Goal: Contribute content: Add original content to the website for others to see

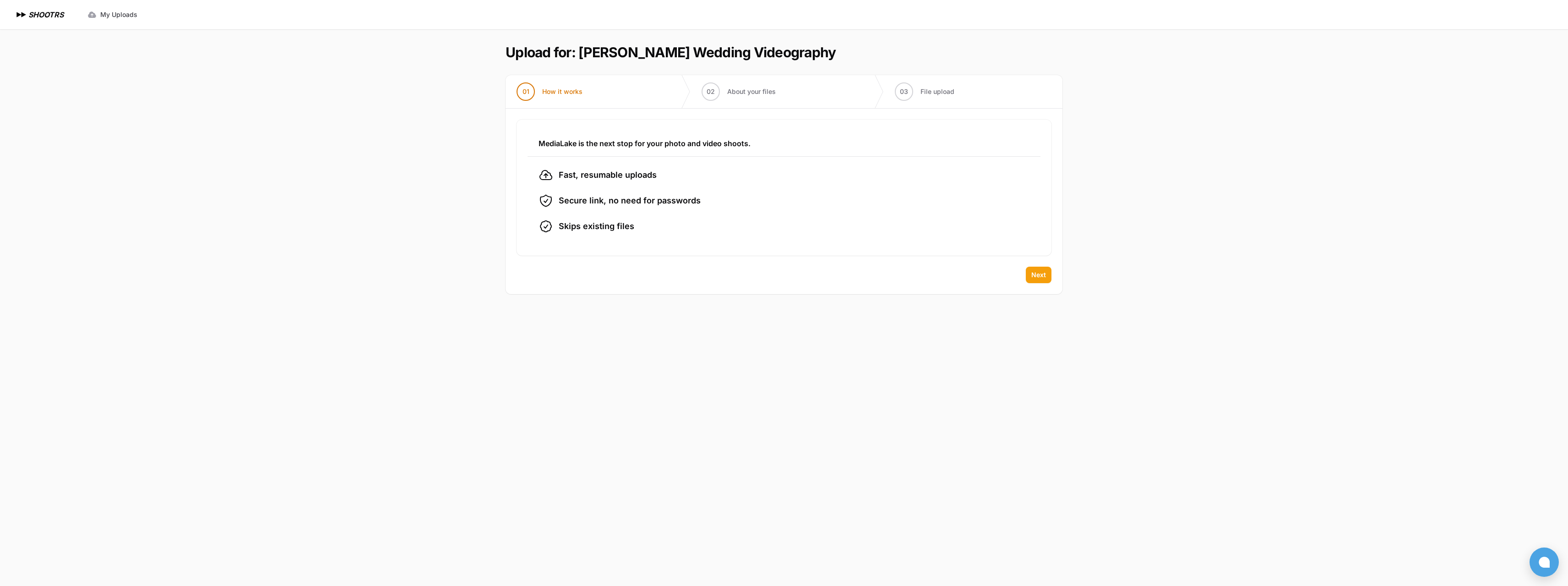
click at [1030, 271] on button "Next" at bounding box center [1038, 275] width 26 height 17
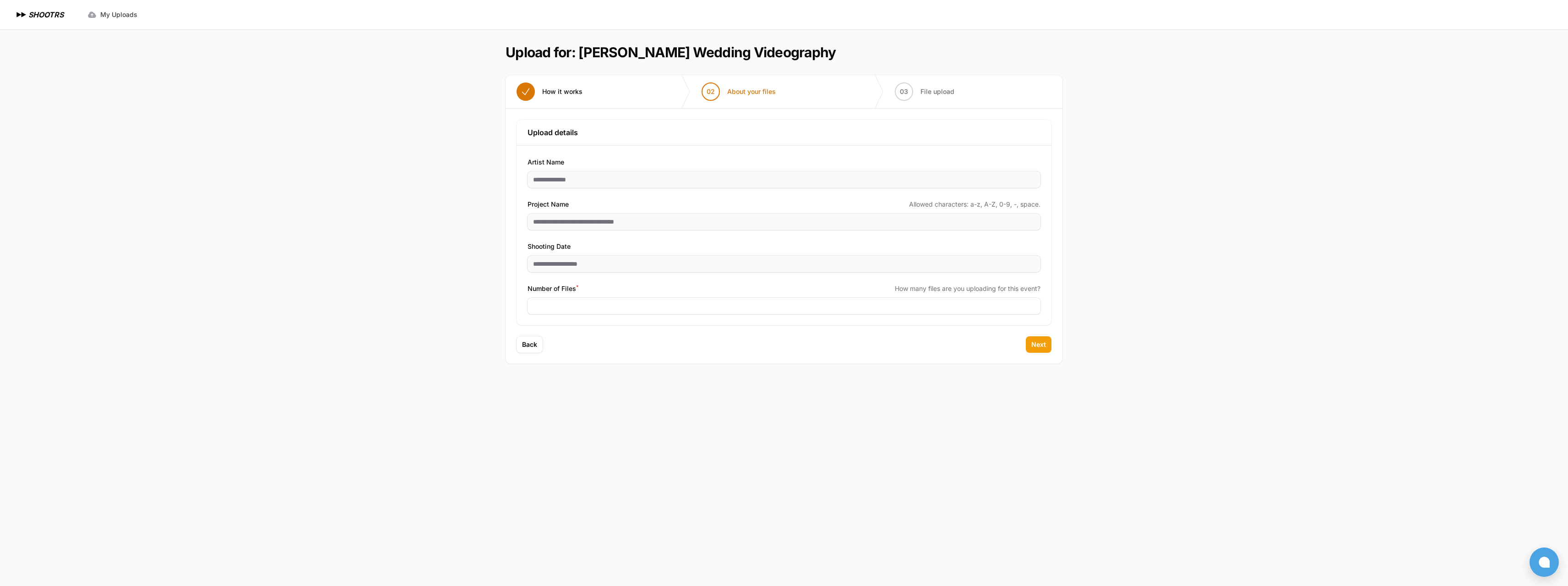
click at [1035, 345] on span "Next" at bounding box center [1039, 344] width 15 height 9
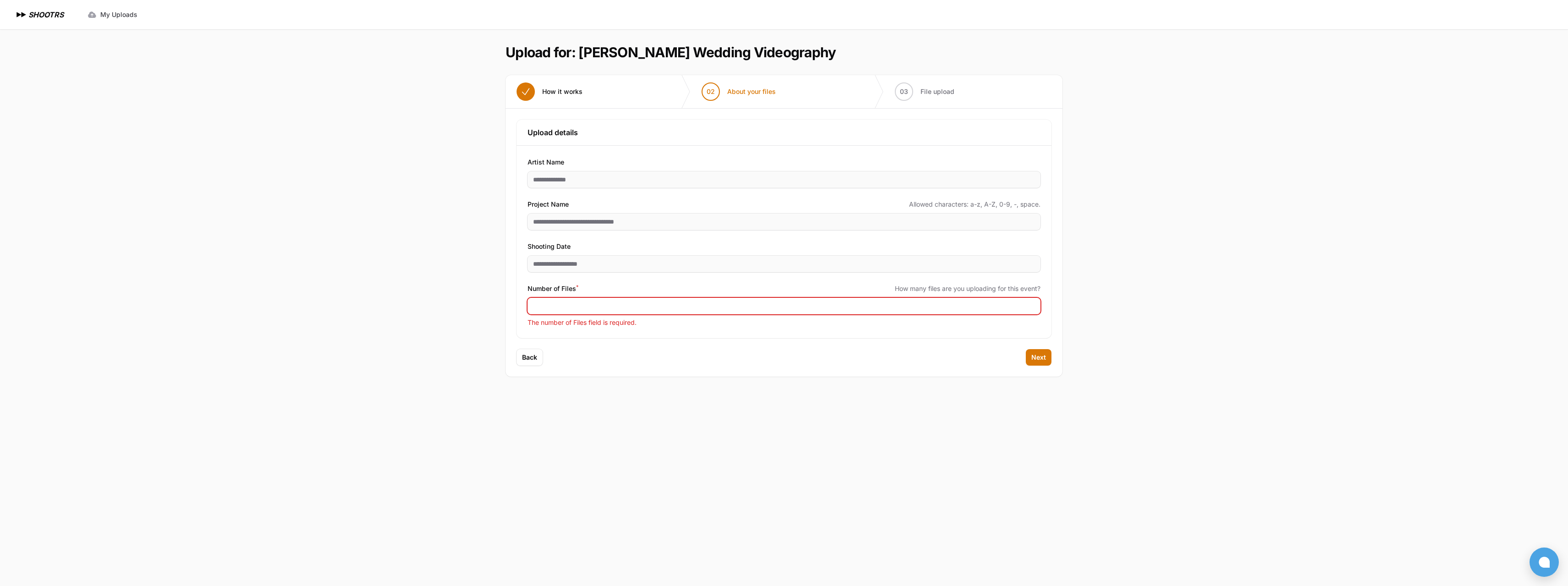
click at [787, 305] on input "Number of Files *" at bounding box center [784, 306] width 513 height 17
type input "***"
click at [1048, 361] on button "Next" at bounding box center [1038, 357] width 26 height 17
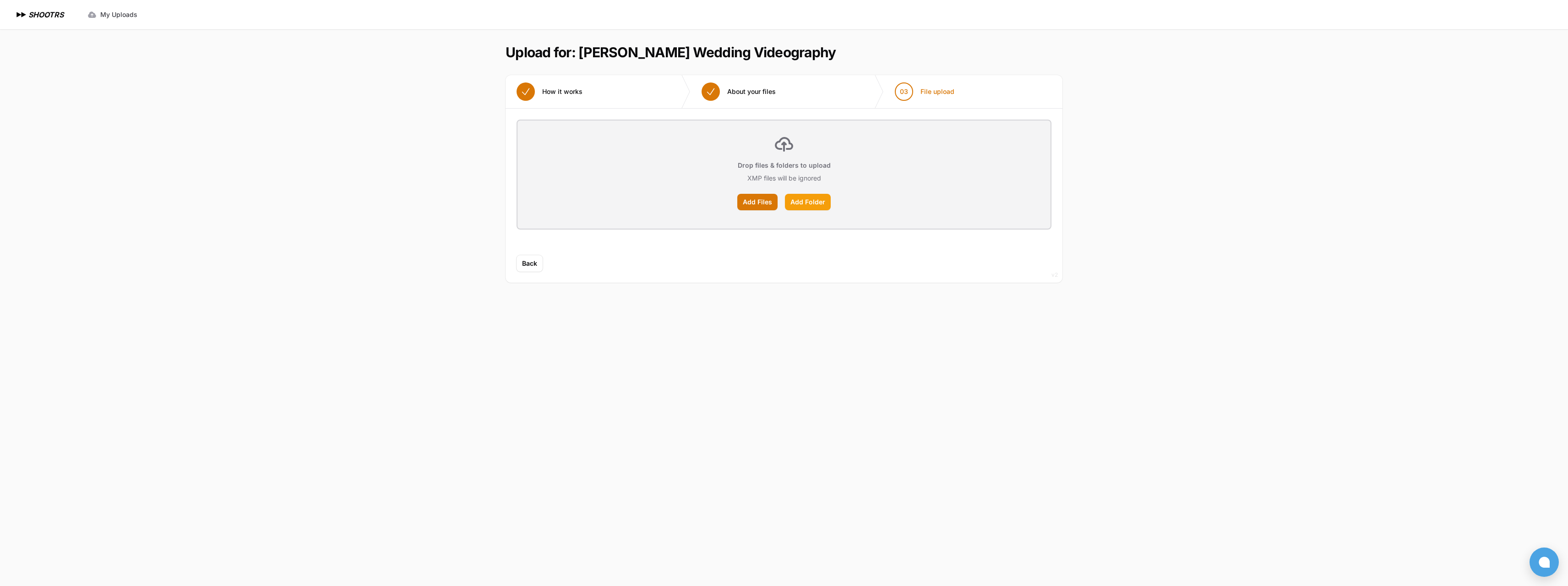
click at [821, 201] on label "Add Folder" at bounding box center [807, 202] width 46 height 17
click at [0, 0] on input "Add Folder" at bounding box center [0, 0] width 0 height 0
